Goal: Task Accomplishment & Management: Use online tool/utility

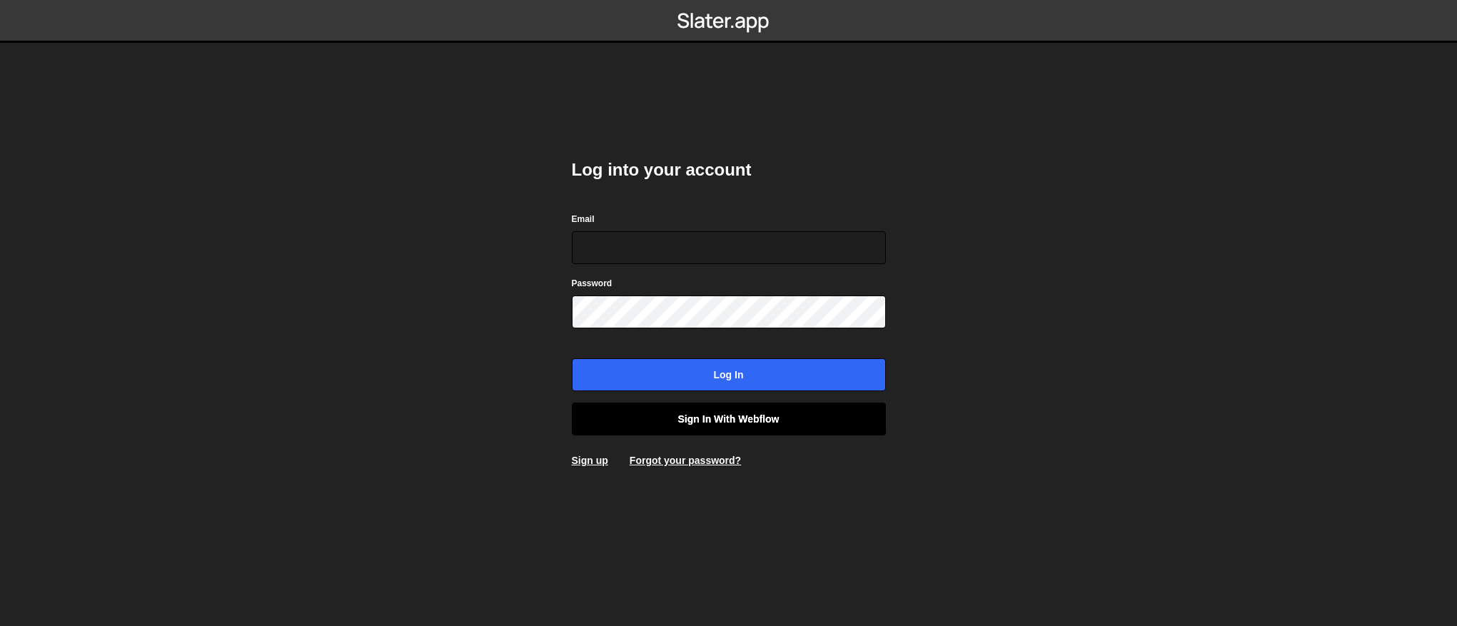
type input "contact@muratdesigns.com"
click at [690, 407] on link "Sign in with Webflow" at bounding box center [729, 419] width 314 height 33
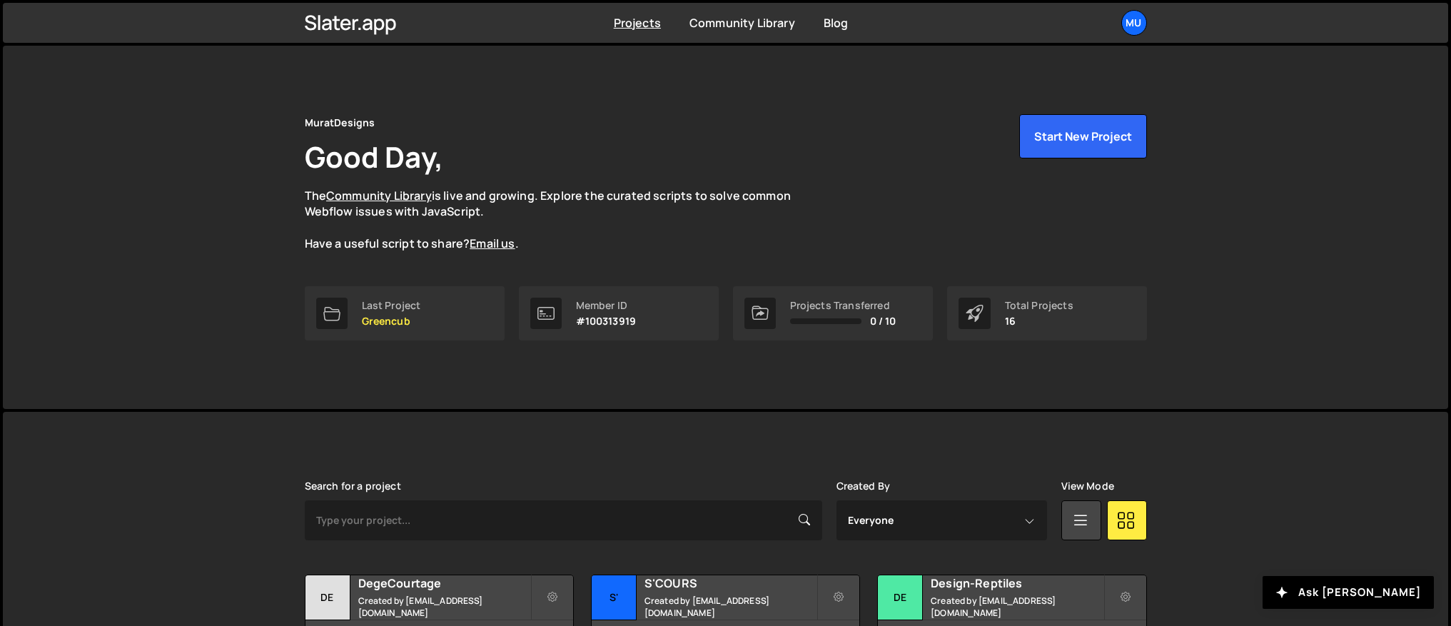
scroll to position [471, 0]
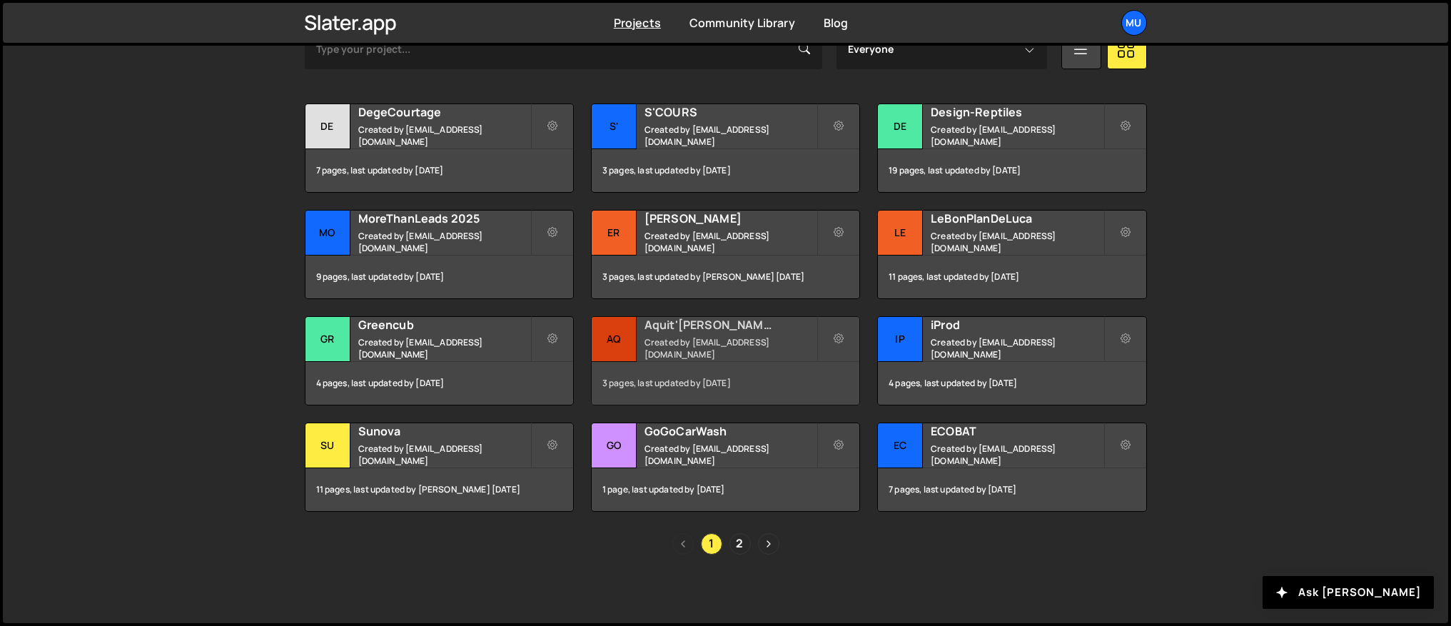
click at [669, 346] on small "Created by [EMAIL_ADDRESS][DOMAIN_NAME]" at bounding box center [731, 348] width 172 height 24
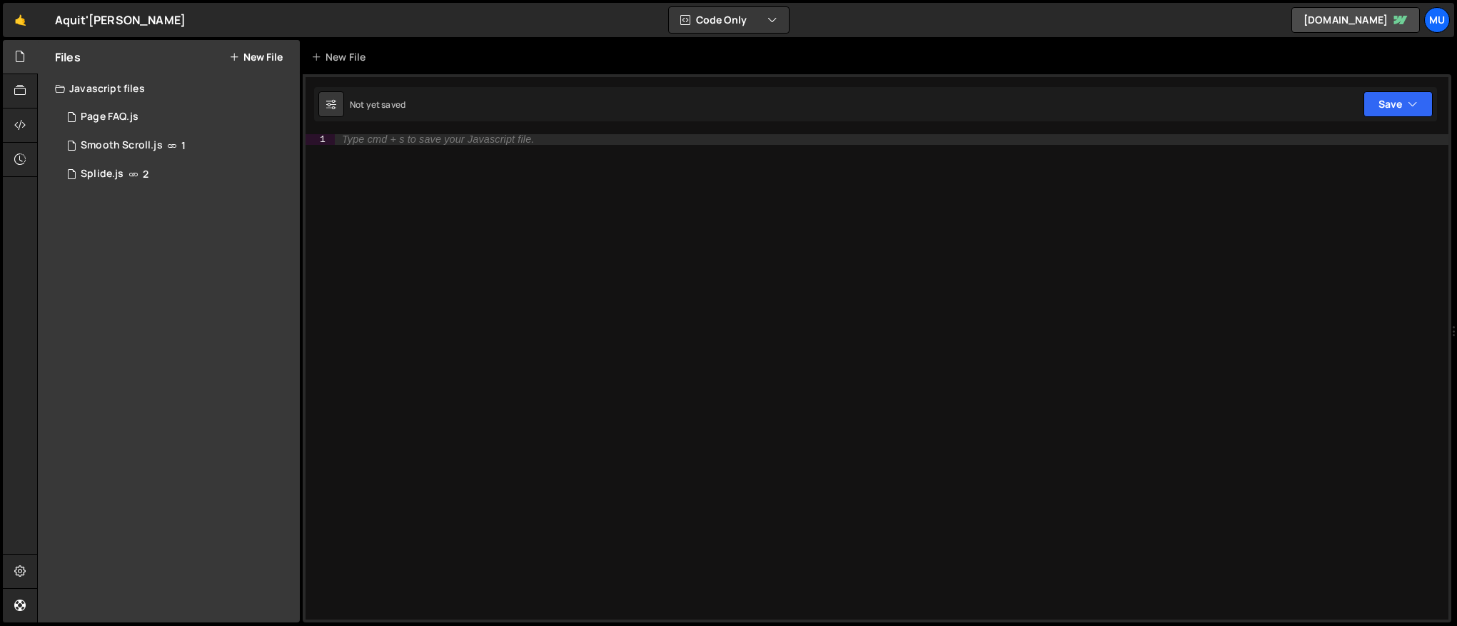
click at [236, 49] on div "Files New File" at bounding box center [169, 57] width 262 height 34
click at [241, 50] on div "Files New File" at bounding box center [169, 57] width 262 height 34
click at [243, 56] on button "New File" at bounding box center [256, 56] width 54 height 11
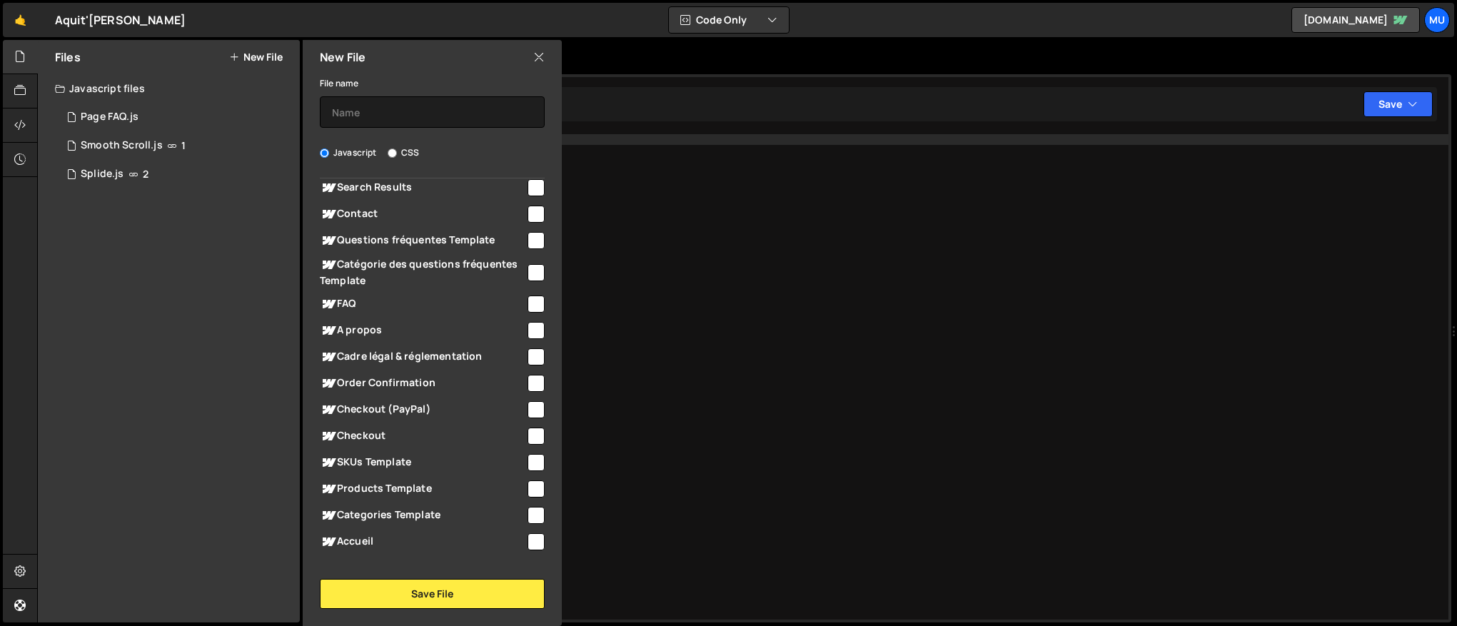
scroll to position [191, 0]
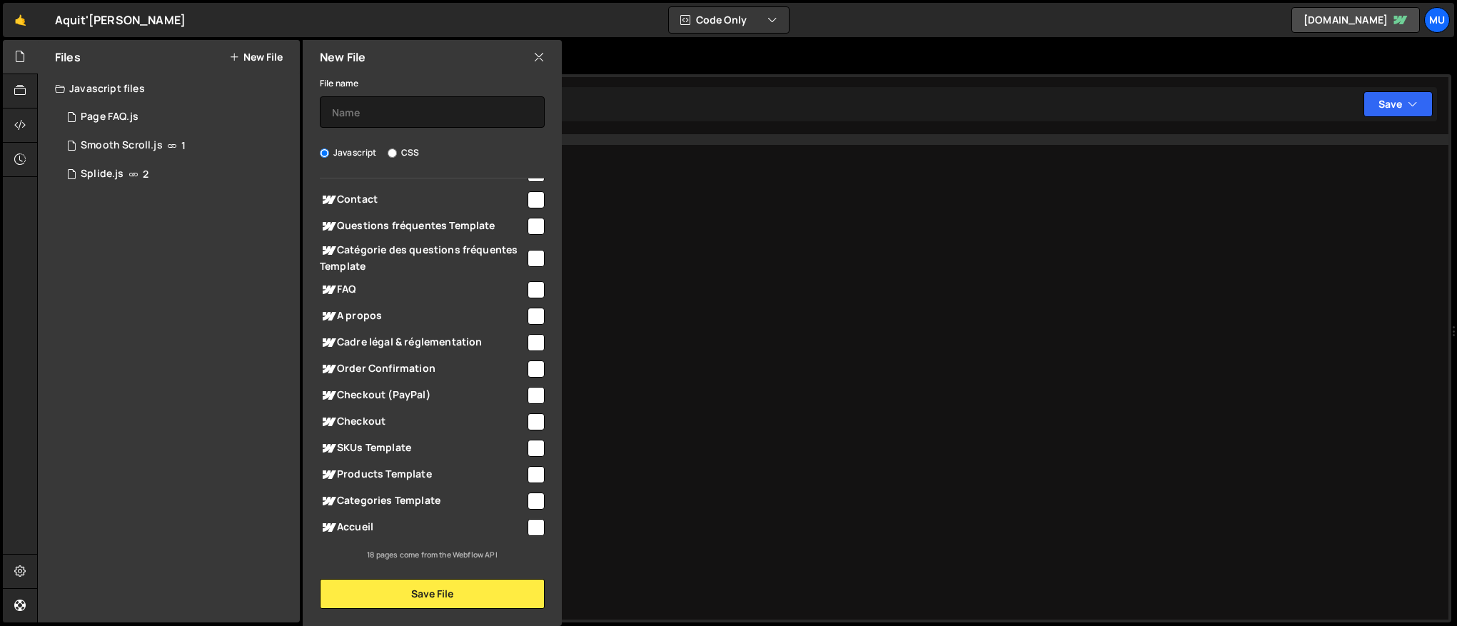
click at [388, 478] on span "Products Template" at bounding box center [423, 474] width 206 height 17
checkbox input "true"
click at [371, 114] on input "text" at bounding box center [432, 111] width 225 height 31
type input "Tableau caractéristiques"
click at [387, 613] on div "New File File name Tableau caractéristiques Javascript CSS Global (All Pages) S…" at bounding box center [431, 333] width 262 height 586
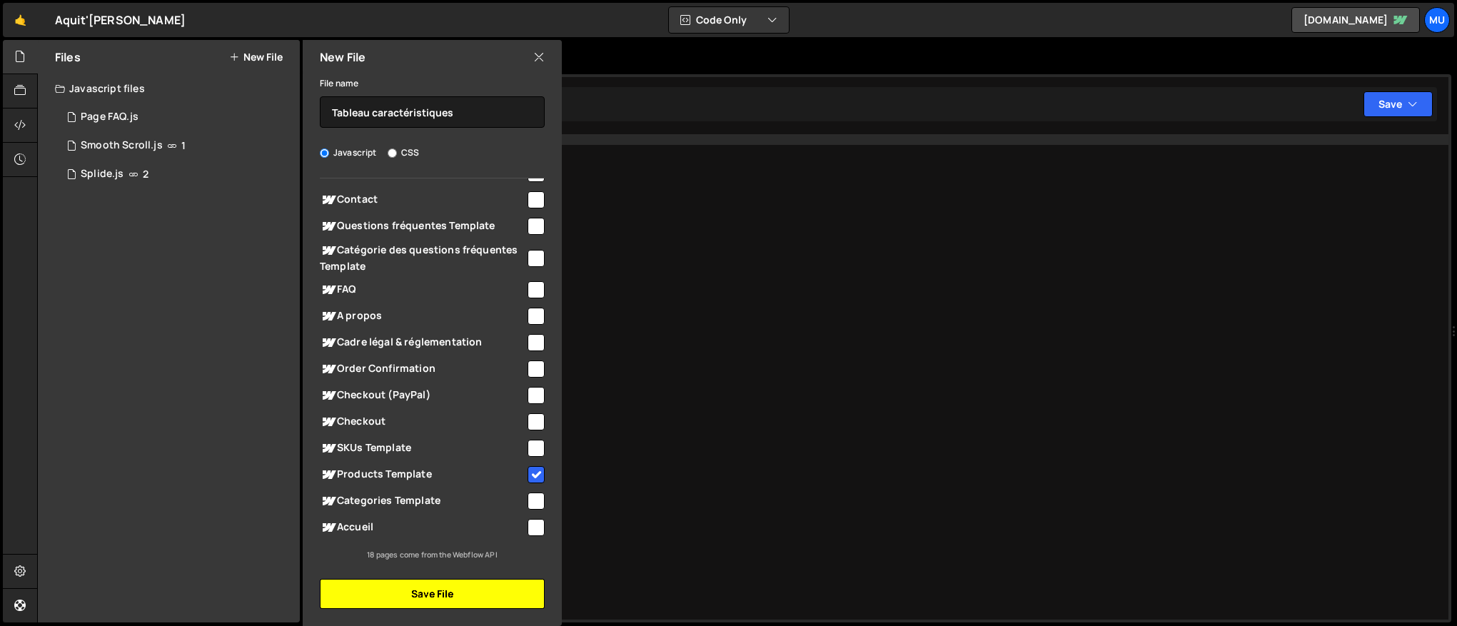
click at [398, 596] on button "Save File" at bounding box center [432, 594] width 225 height 30
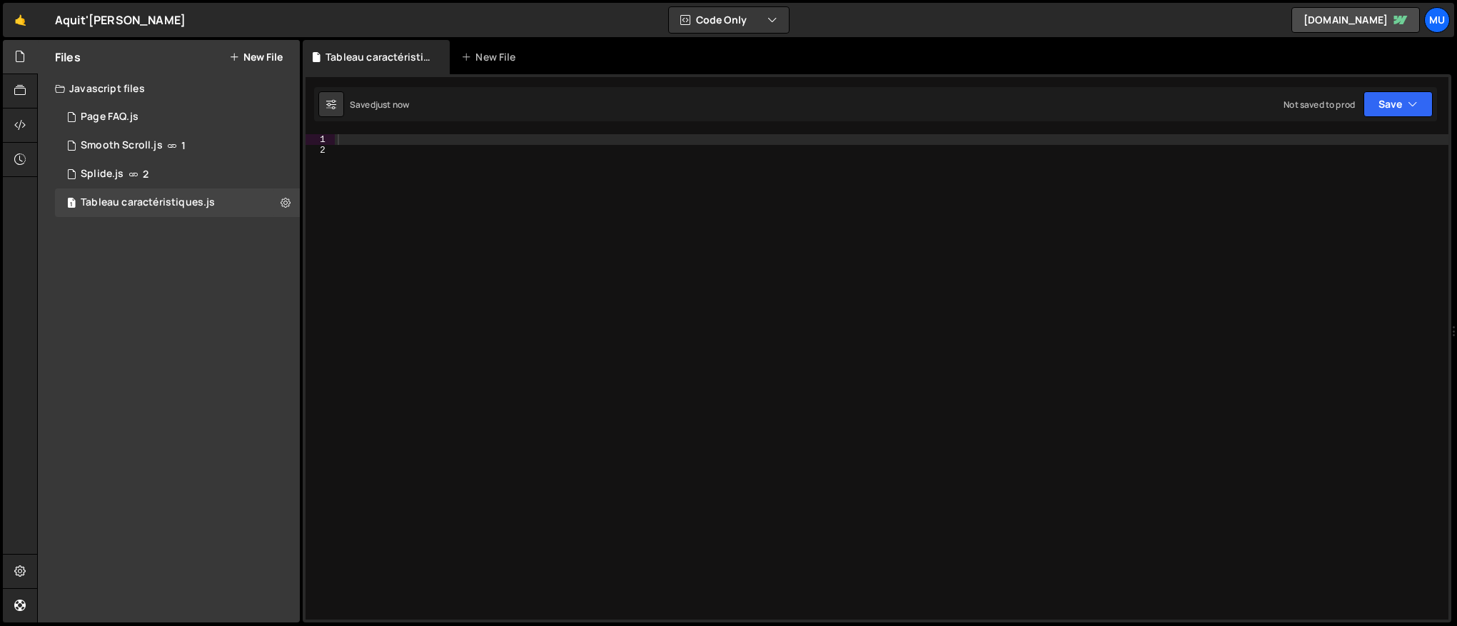
click at [806, 179] on div at bounding box center [892, 387] width 1114 height 507
